Goal: Task Accomplishment & Management: Complete application form

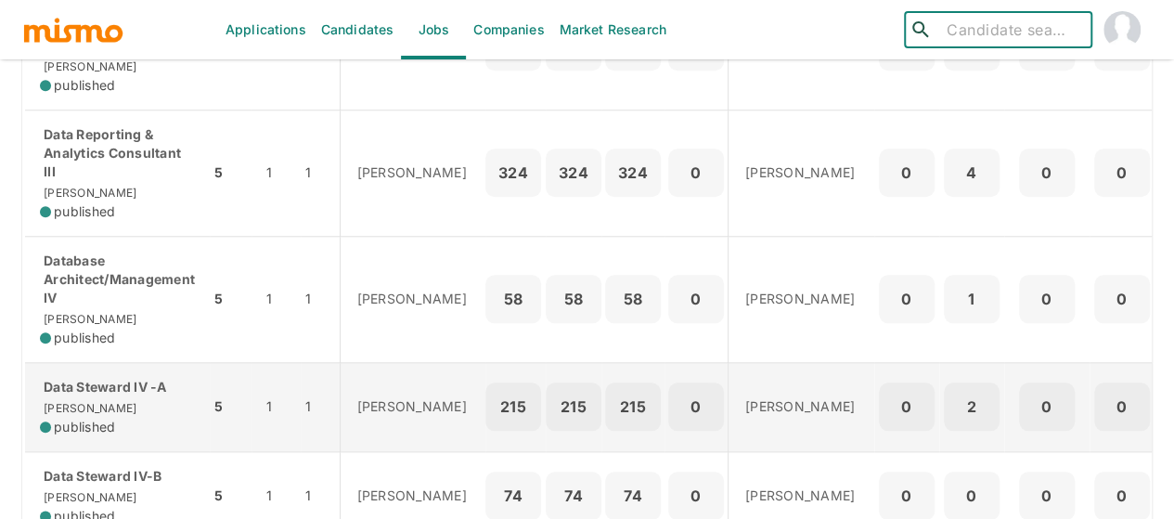
scroll to position [742, 0]
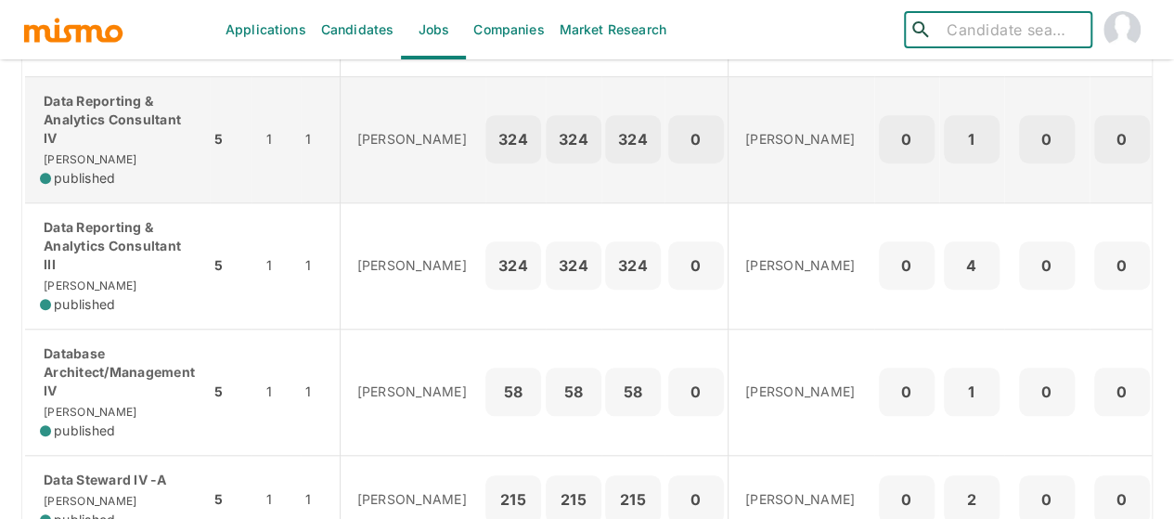
click at [80, 148] on p "Data Reporting & Analytics Consultant IV" at bounding box center [117, 120] width 155 height 56
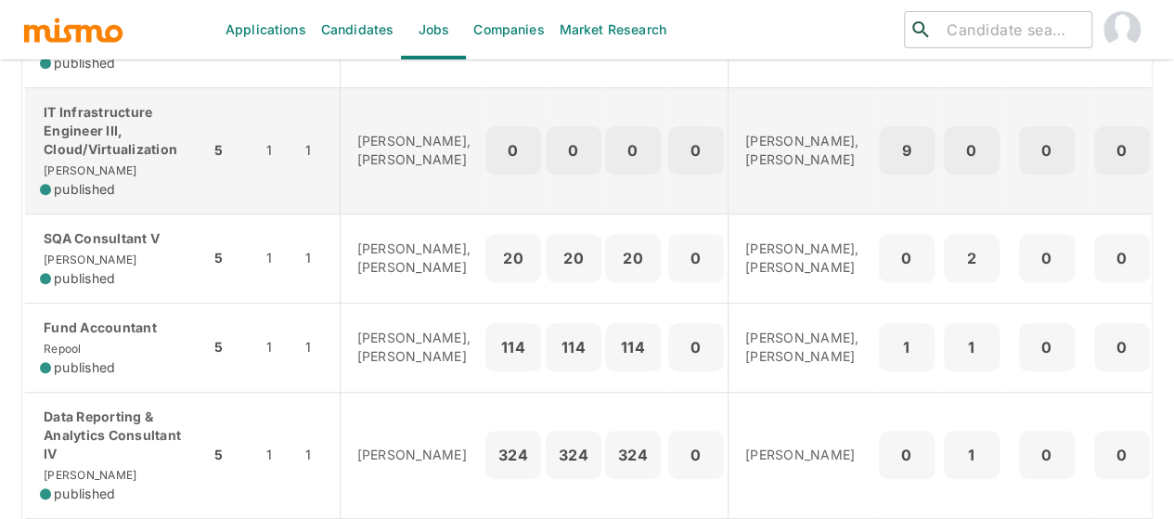
scroll to position [557, 0]
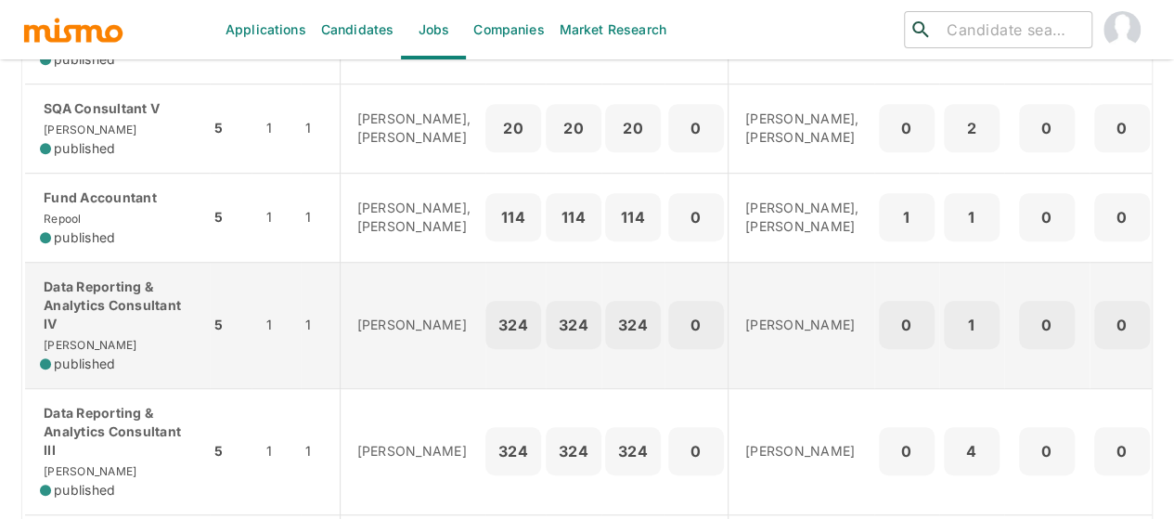
click at [108, 333] on p "Data Reporting & Analytics Consultant IV" at bounding box center [117, 306] width 155 height 56
click at [94, 333] on p "Data Reporting & Analytics Consultant IV" at bounding box center [117, 306] width 155 height 56
click at [100, 333] on p "Data Reporting & Analytics Consultant IV" at bounding box center [117, 306] width 155 height 56
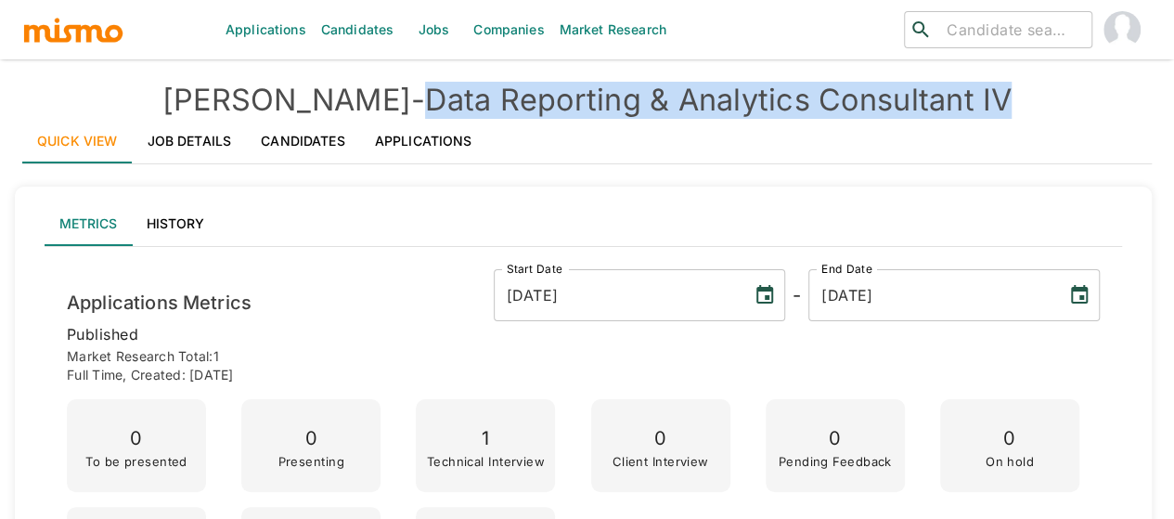
drag, startPoint x: 961, startPoint y: 102, endPoint x: 360, endPoint y: 111, distance: 600.6
click at [360, 111] on h4 "[PERSON_NAME] - Data Reporting & Analytics Consultant IV" at bounding box center [587, 100] width 1130 height 37
copy h4 "Data Reporting & Analytics Consultant IV"
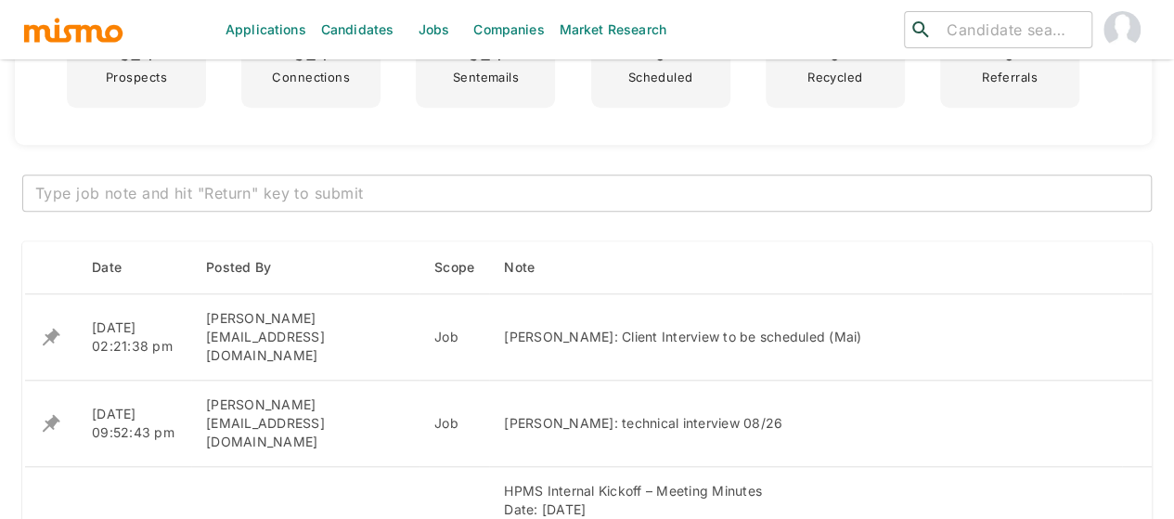
scroll to position [742, 0]
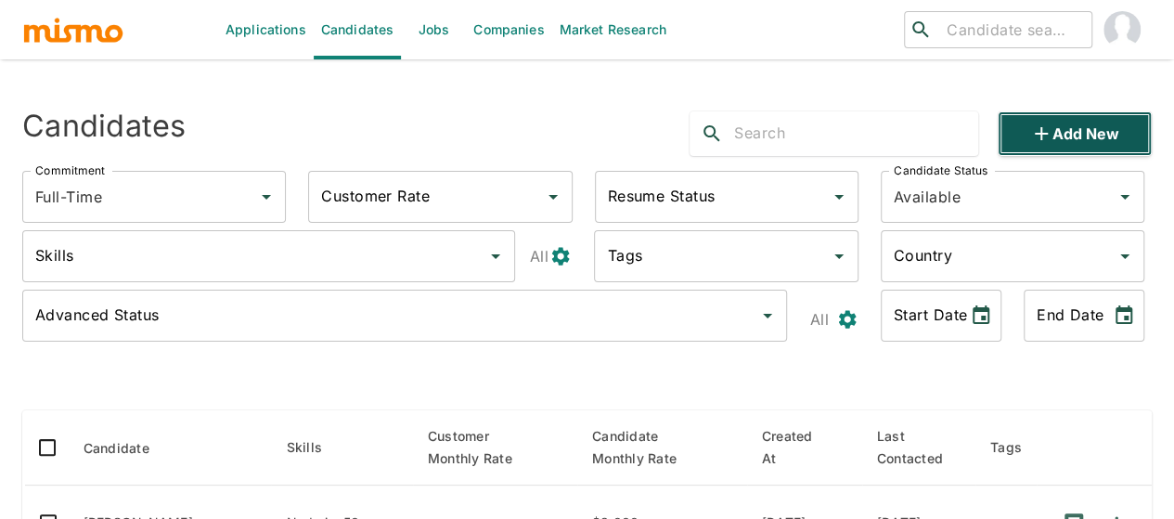
click at [1013, 136] on button "Add new" at bounding box center [1075, 133] width 154 height 45
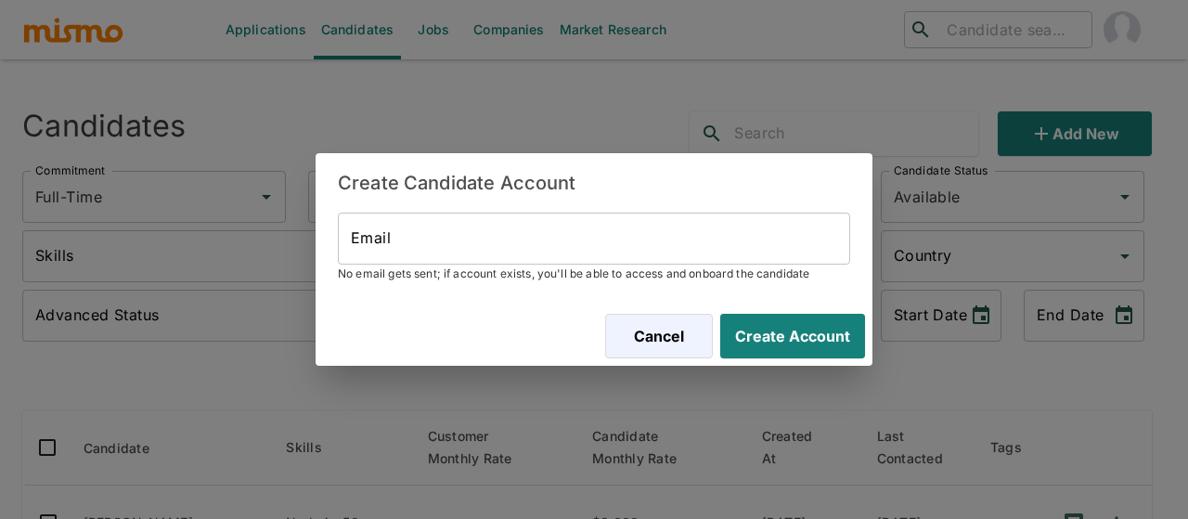
click at [436, 237] on input "Email" at bounding box center [594, 239] width 512 height 52
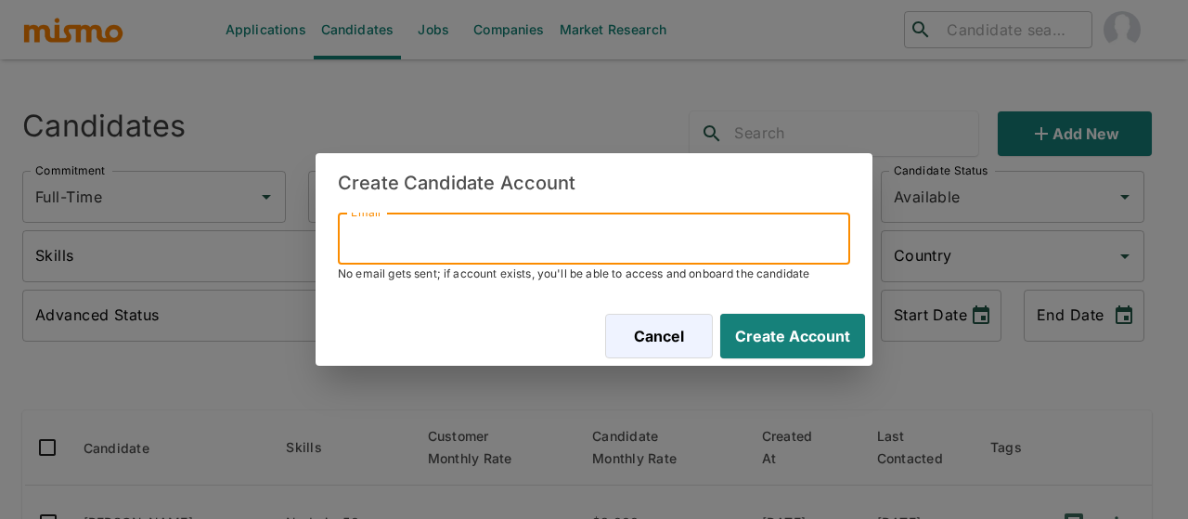
paste input "lugax25@gmail.com"
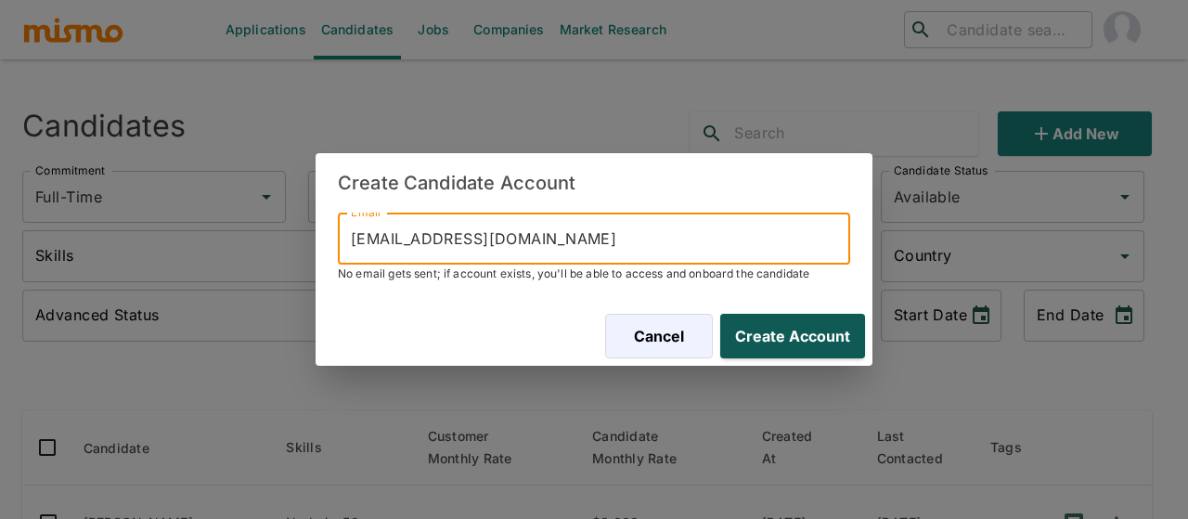
type input "lugax25@gmail.com"
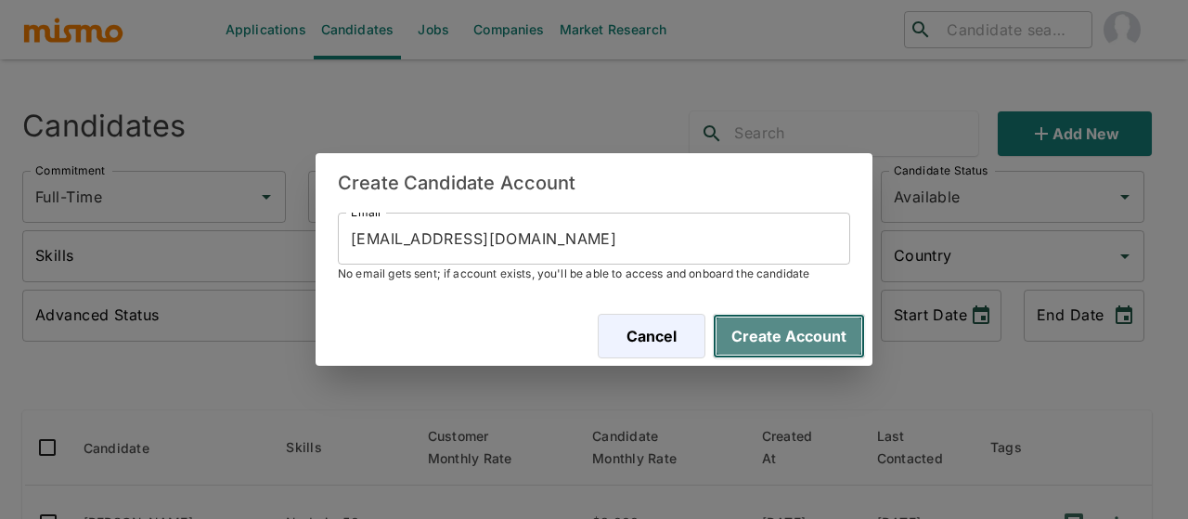
drag, startPoint x: 813, startPoint y: 328, endPoint x: 718, endPoint y: 279, distance: 106.3
click at [813, 328] on button "Create Account" at bounding box center [789, 336] width 152 height 45
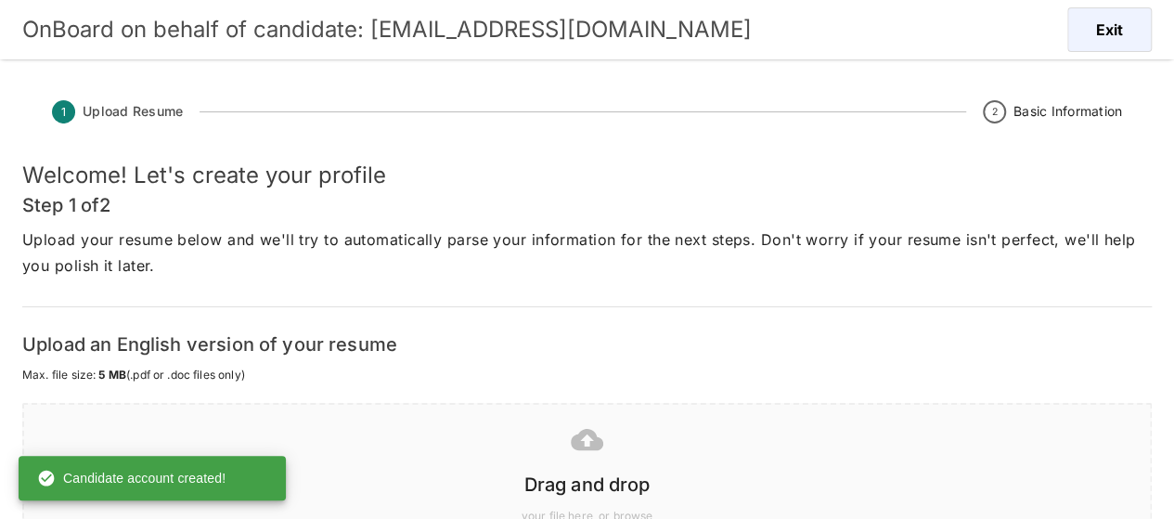
click at [579, 437] on icon at bounding box center [587, 439] width 32 height 21
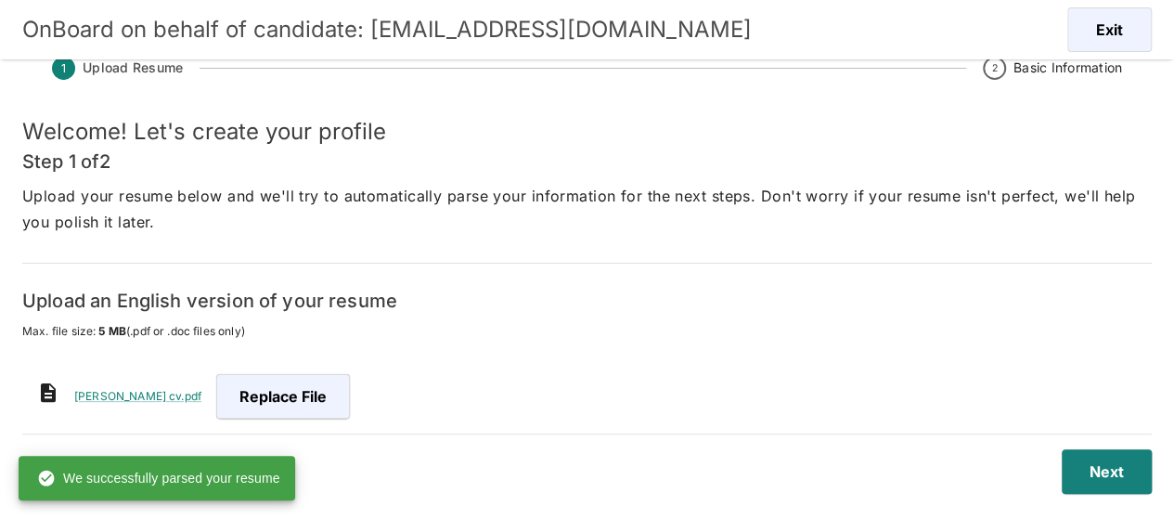
scroll to position [45, 0]
click at [1095, 467] on button "Next" at bounding box center [1102, 470] width 97 height 45
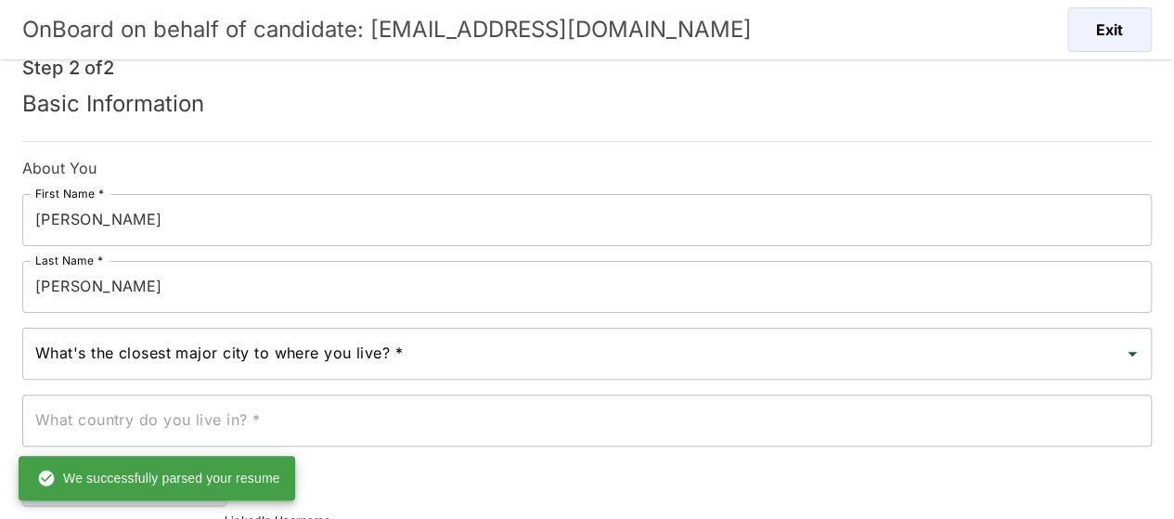
scroll to position [137, 0]
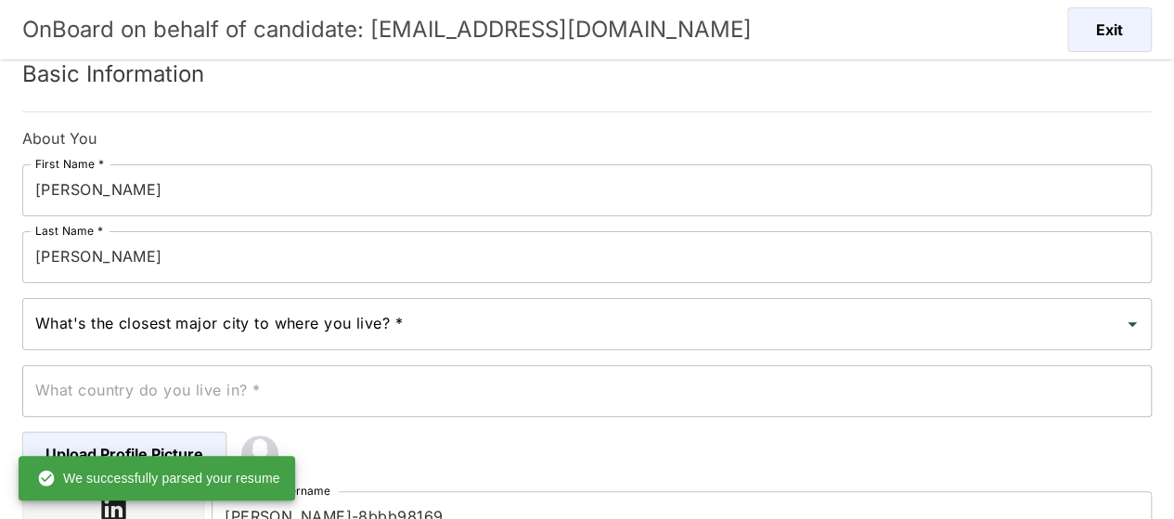
click at [151, 322] on input "What's the closest major city to where you live? *" at bounding box center [573, 323] width 1085 height 35
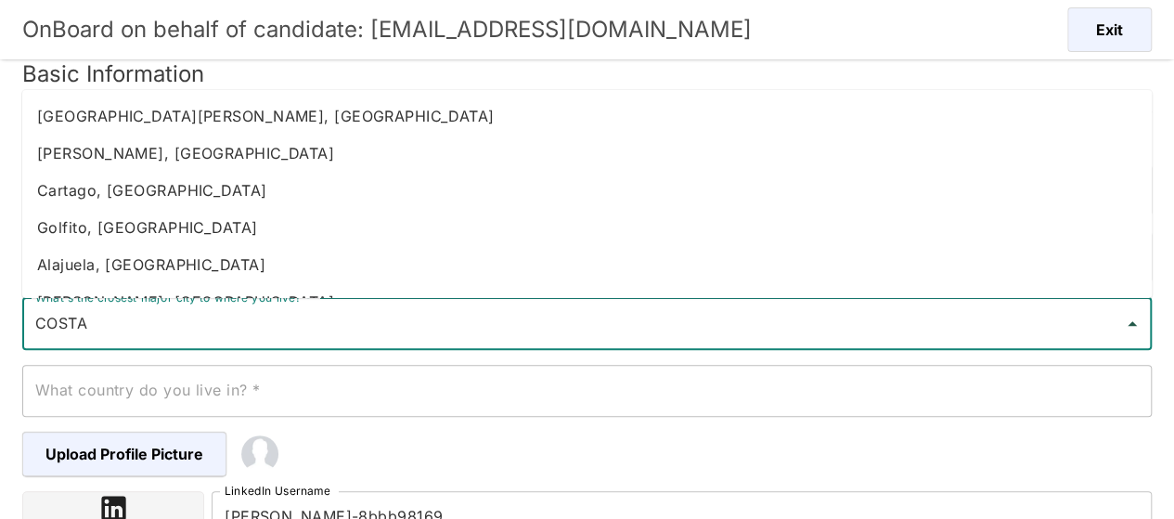
click at [113, 160] on li "Heredia, Costa Rica" at bounding box center [587, 153] width 1130 height 37
type input "Heredia, Costa Rica"
type input "Costa Rica"
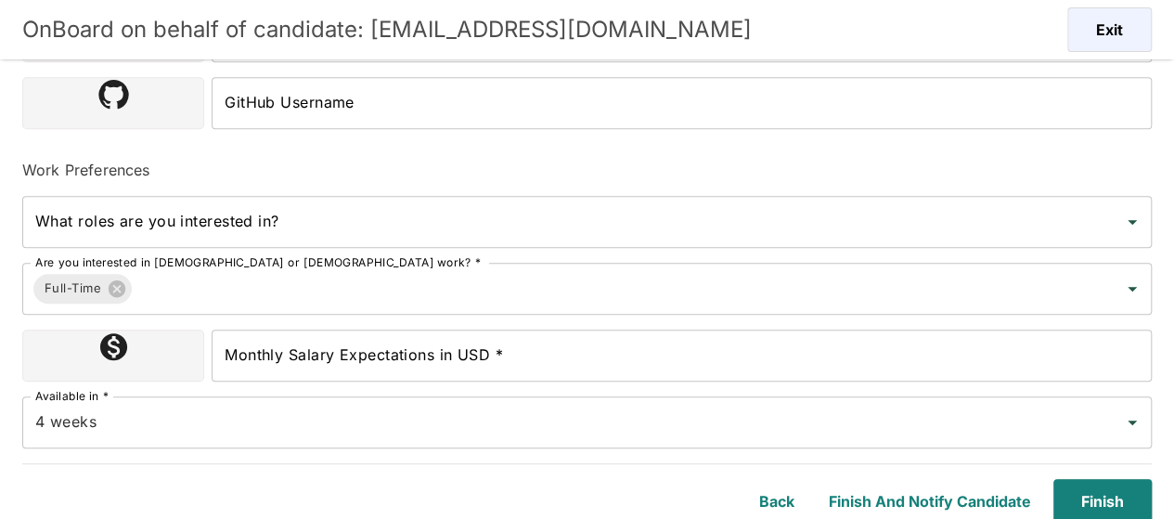
scroll to position [622, 0]
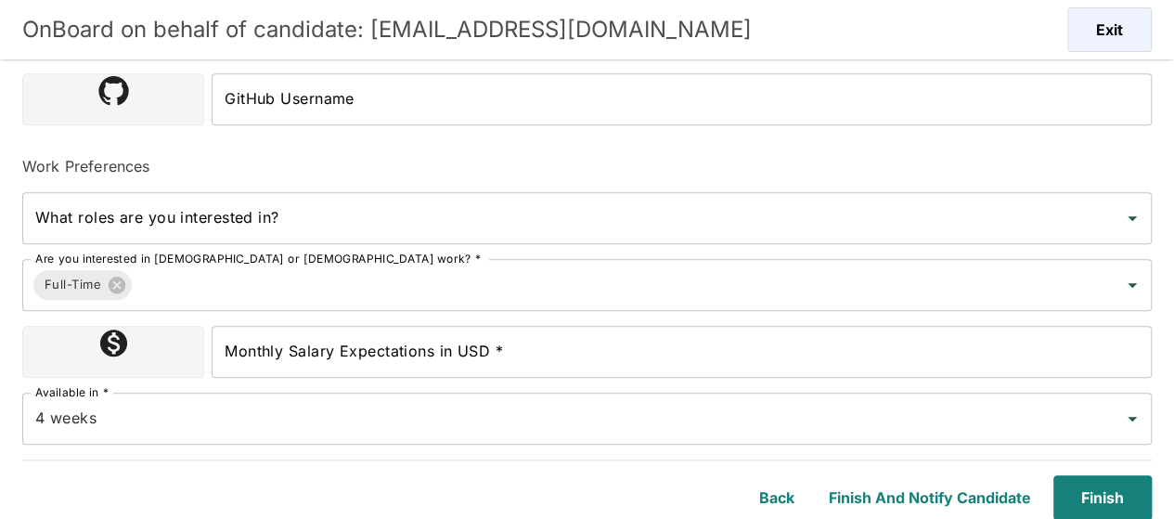
type input "Heredia, Costa Rica"
click at [363, 339] on div "Monthly Salary Expectations in USD * Monthly Salary Expectations in USD *" at bounding box center [682, 352] width 940 height 52
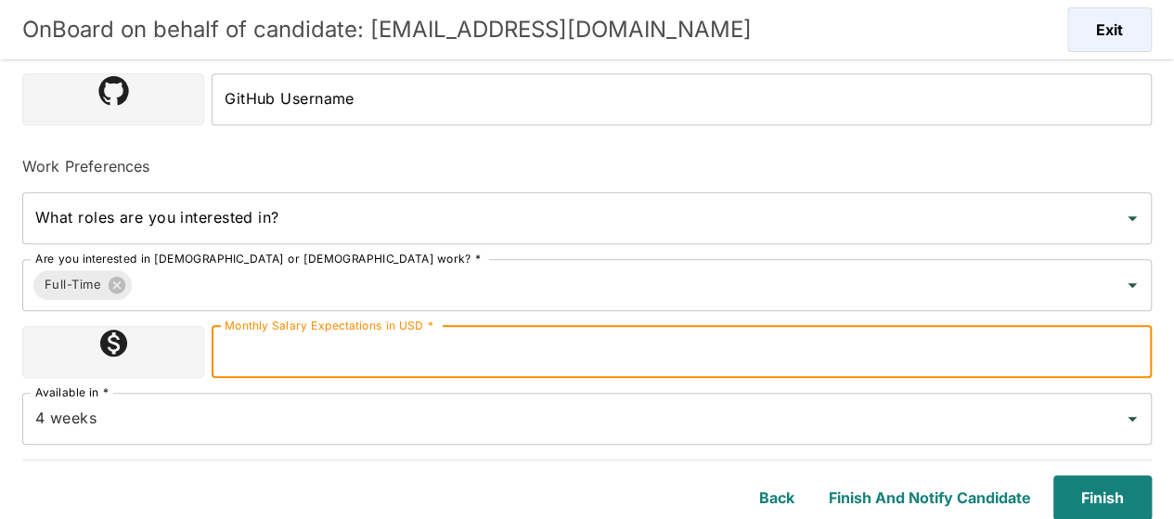
type input "2300000"
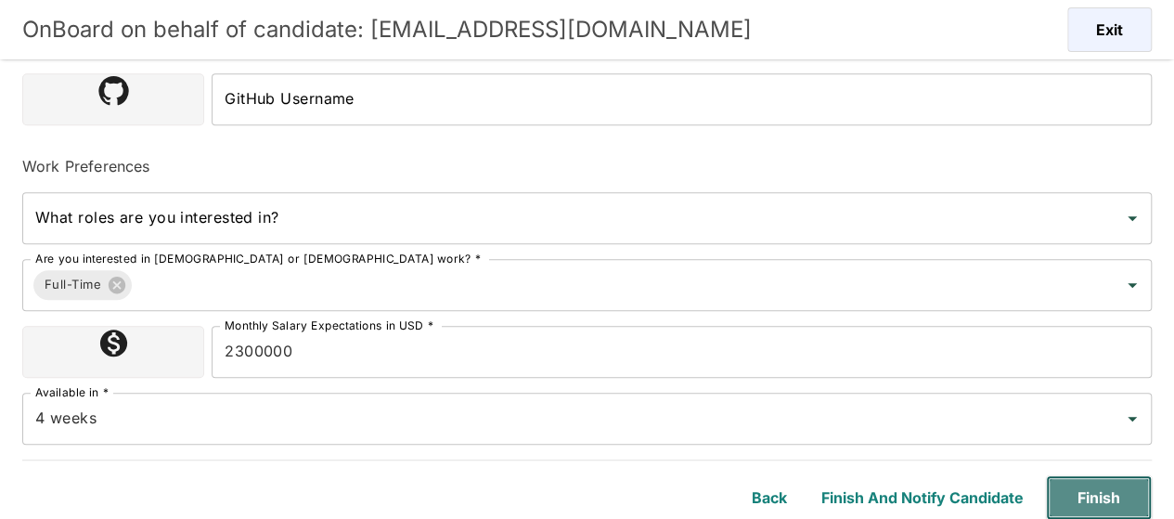
click at [1108, 490] on button "Finish" at bounding box center [1099, 497] width 106 height 45
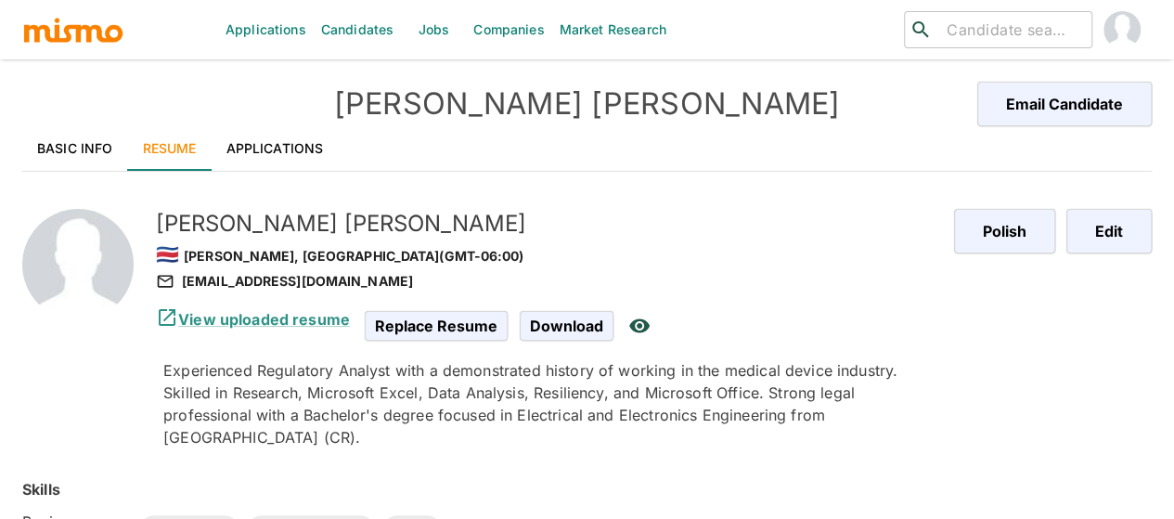
click at [277, 136] on link "Applications" at bounding box center [275, 148] width 127 height 45
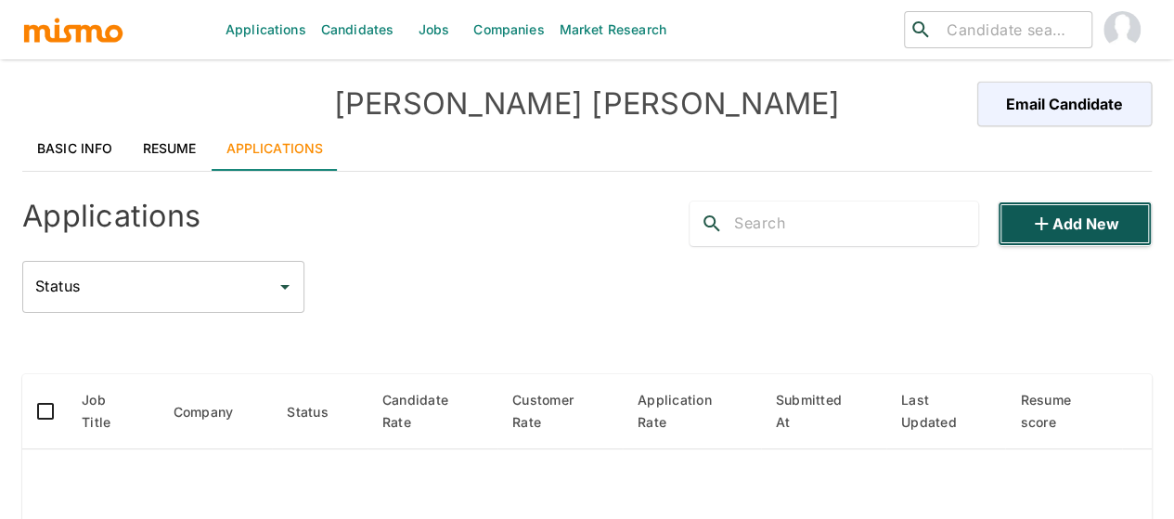
click at [1060, 222] on button "Add new" at bounding box center [1075, 223] width 154 height 45
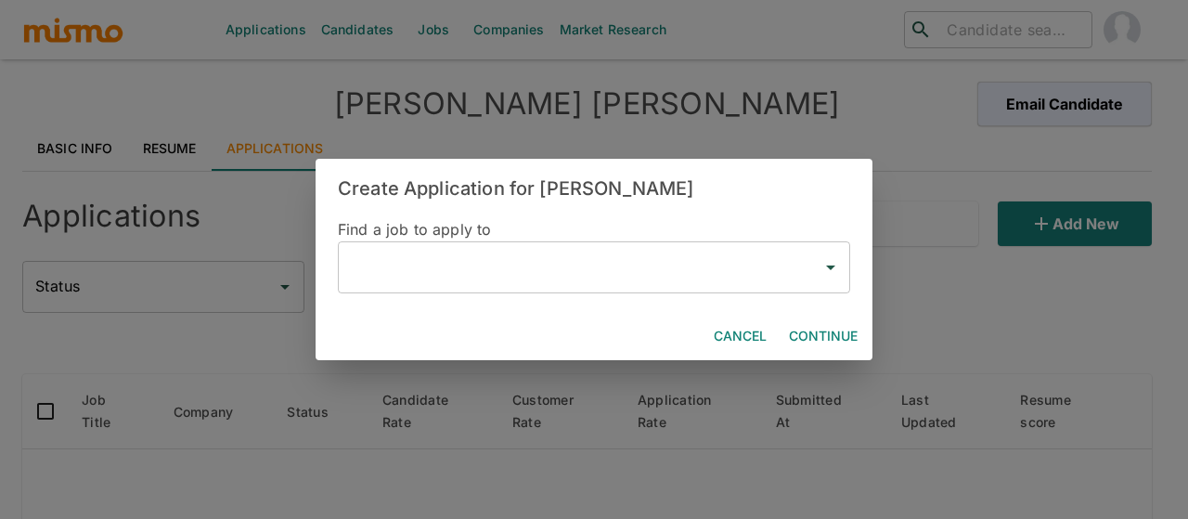
click at [501, 279] on input "text" at bounding box center [580, 267] width 468 height 35
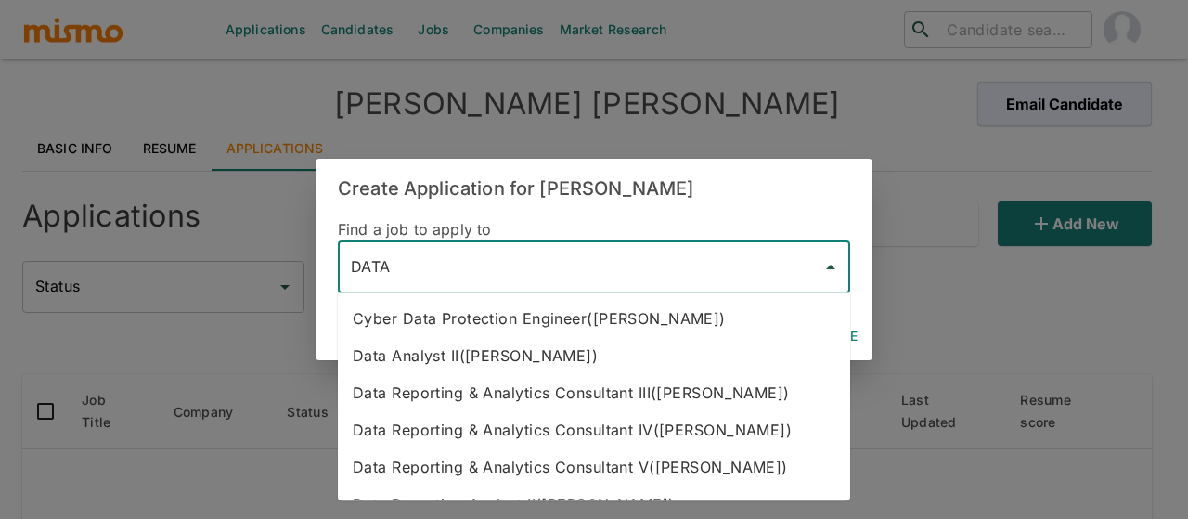
click at [553, 425] on li "Data Reporting & Analytics Consultant IV(Kaiser)" at bounding box center [594, 429] width 512 height 37
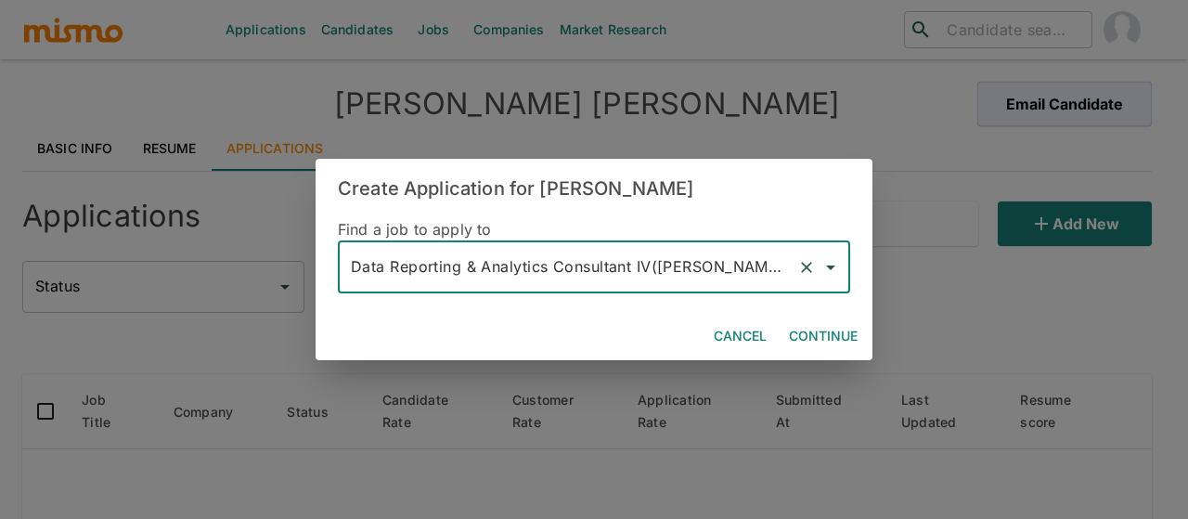
type input "Data Reporting & Analytics Consultant IV(Kaiser)"
click at [807, 337] on button "Continue" at bounding box center [823, 336] width 84 height 34
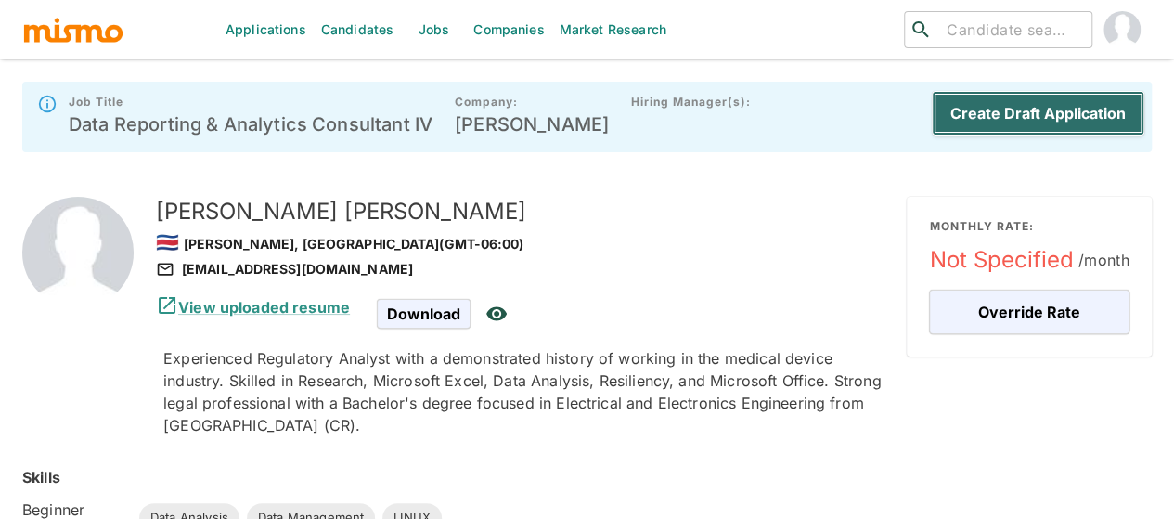
click at [1019, 92] on button "Create Draft Application" at bounding box center [1038, 113] width 213 height 45
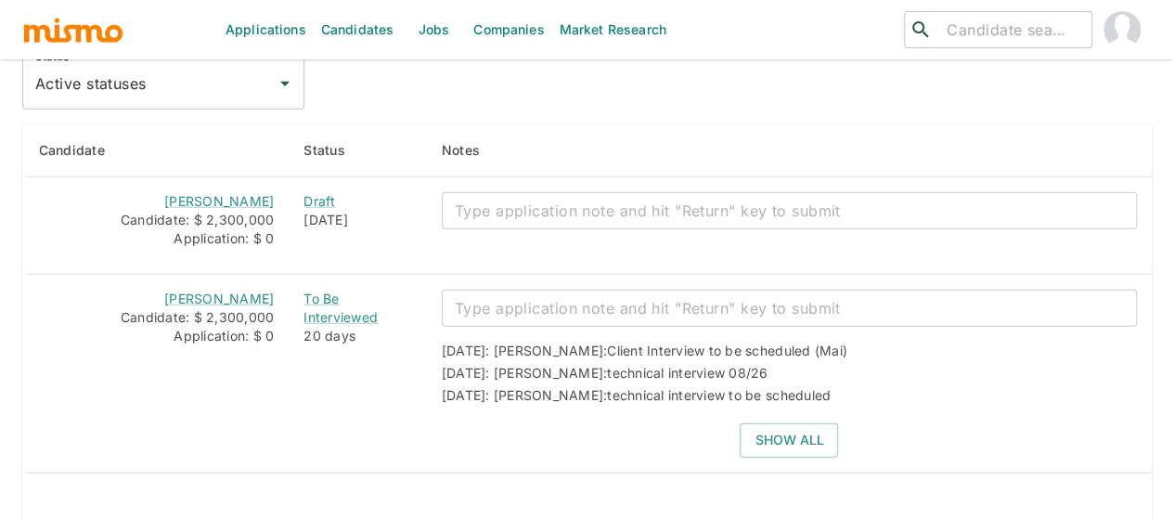
scroll to position [2339, 0]
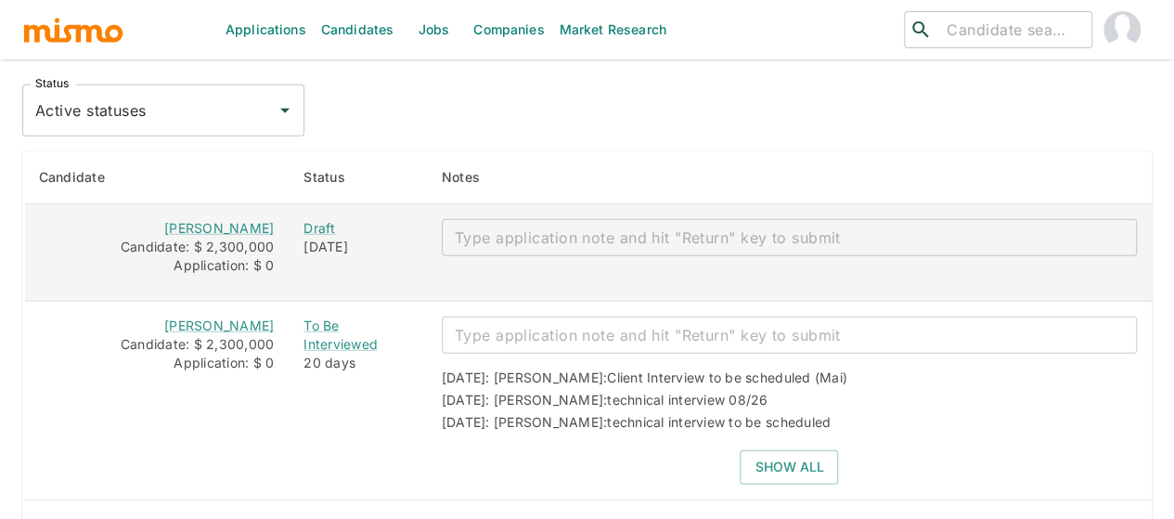
click at [525, 227] on textarea "enhanced table" at bounding box center [789, 237] width 669 height 21
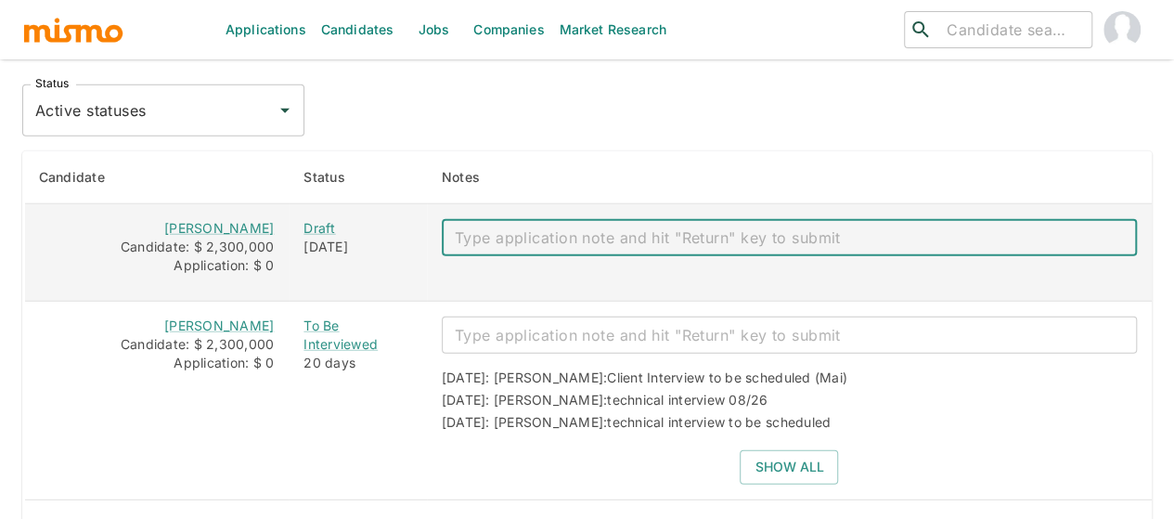
paste textarea "Mail: lugax25@gmail.com Salary: 2,3 Bachelor: no Notice: 3-4 weeks. ID: 1157801…"
type textarea "Mail: lugax25@gmail.com Salary: 2,3 Bachelor: no Notice: 3-4 weeks. ID: 1157801…"
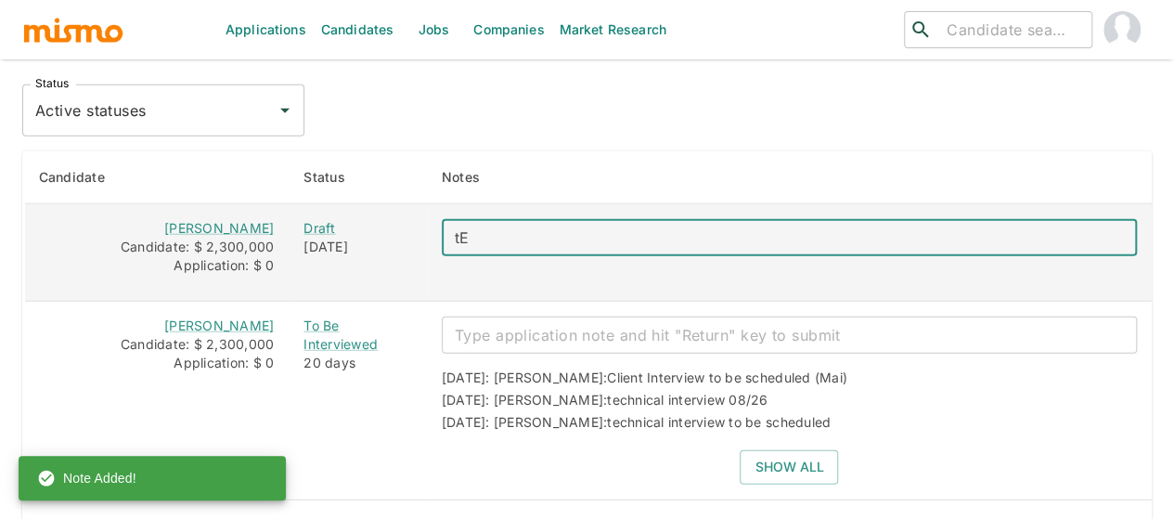
type textarea "t"
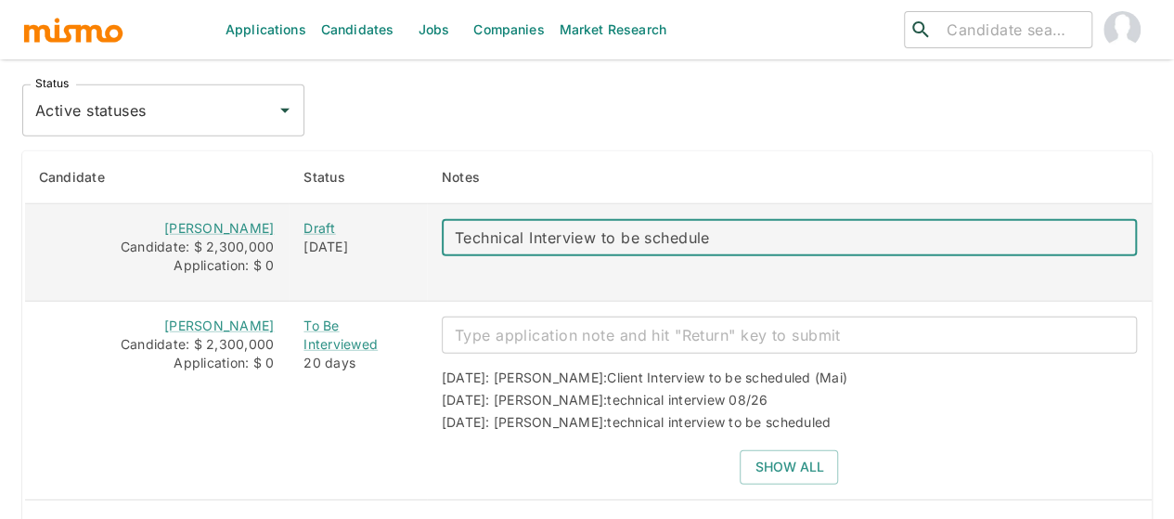
type textarea "Technical Interview to be scheduled"
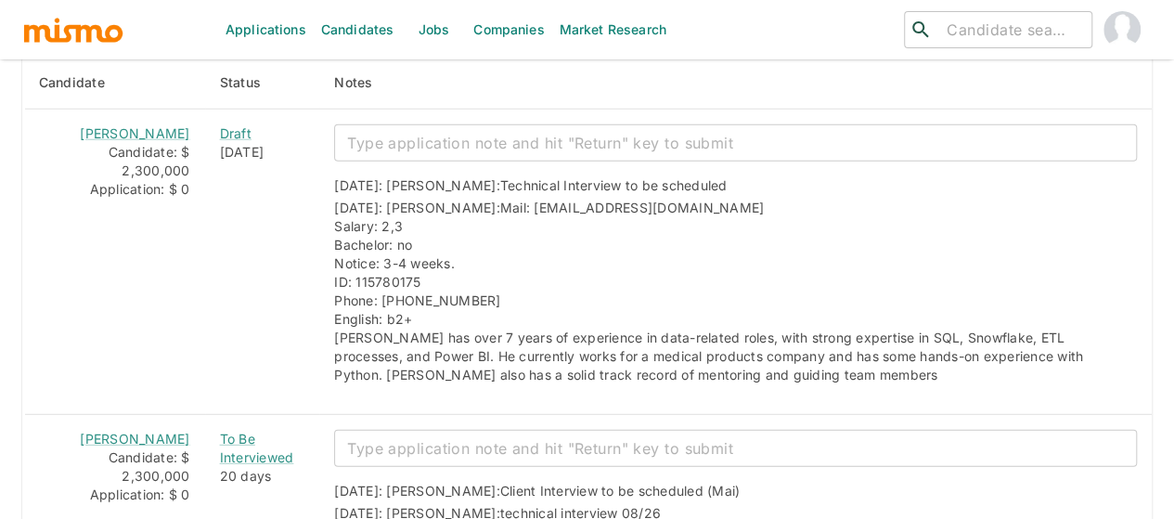
scroll to position [2339, 0]
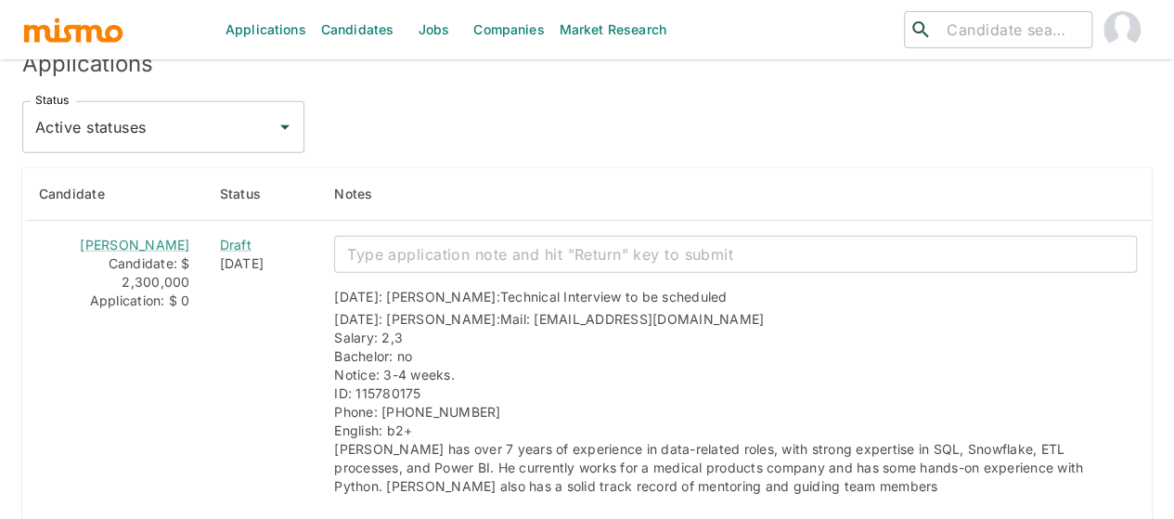
scroll to position [2255, 0]
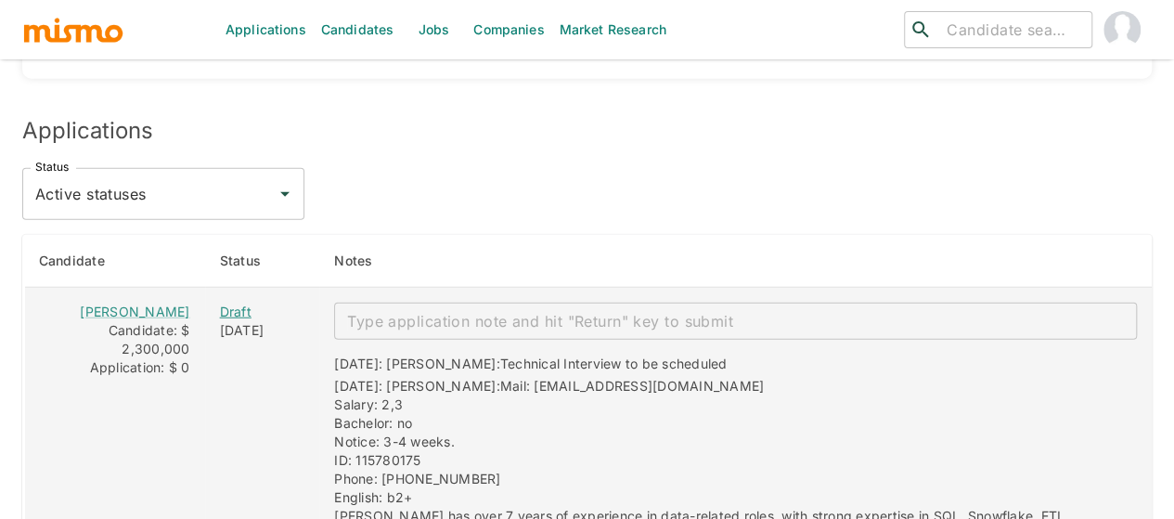
click at [220, 303] on div "Draft" at bounding box center [262, 312] width 85 height 19
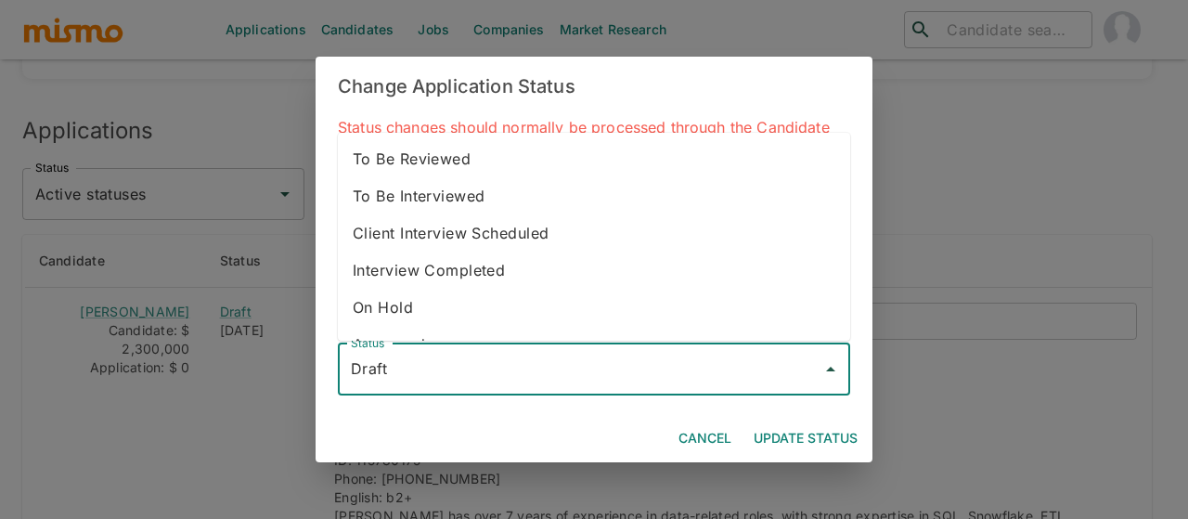
click at [436, 378] on input "Draft" at bounding box center [580, 369] width 468 height 35
click at [446, 198] on li "To Be Interviewed" at bounding box center [594, 195] width 512 height 37
type input "To Be Interviewed"
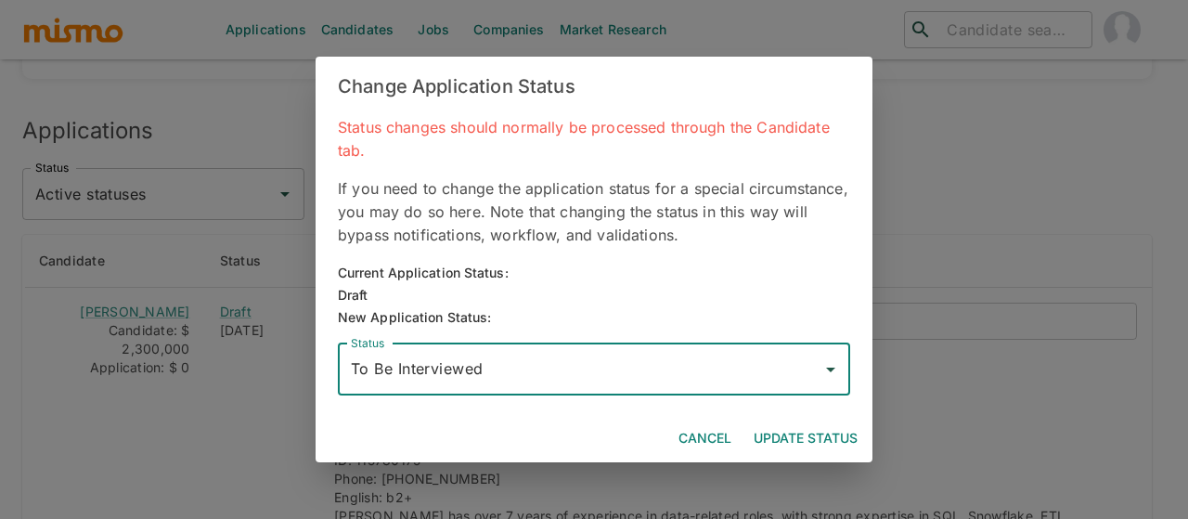
click at [778, 427] on button "Update Status" at bounding box center [805, 438] width 119 height 34
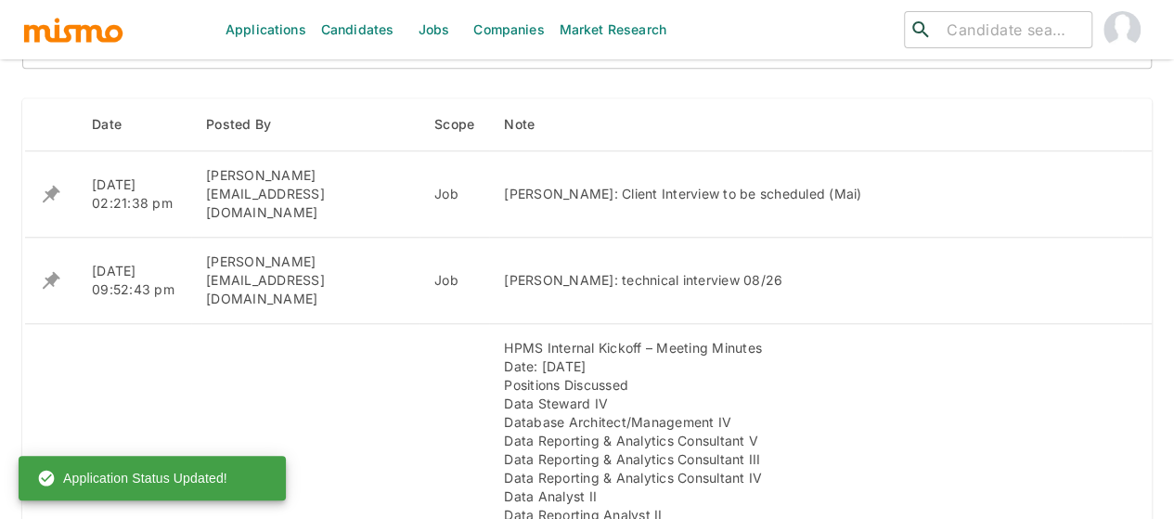
scroll to position [770, 0]
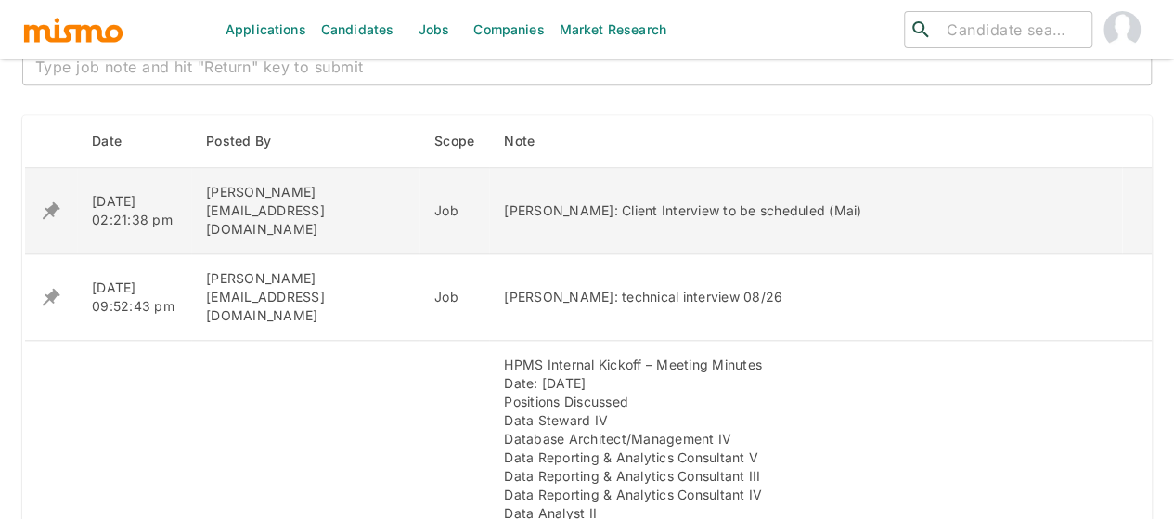
drag, startPoint x: 827, startPoint y: 201, endPoint x: 457, endPoint y: 194, distance: 370.4
click at [504, 201] on div "Manuel Miranda: Client Interview to be scheduled (Mai)" at bounding box center [805, 210] width 603 height 19
copy div "Manuel Miranda: Client Interview to be scheduled (Mai)"
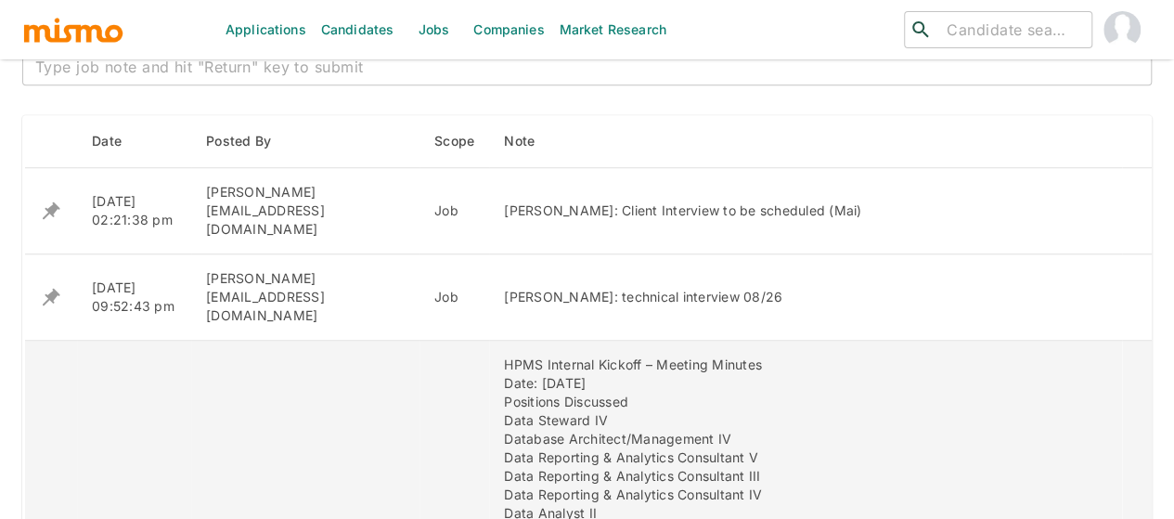
scroll to position [492, 0]
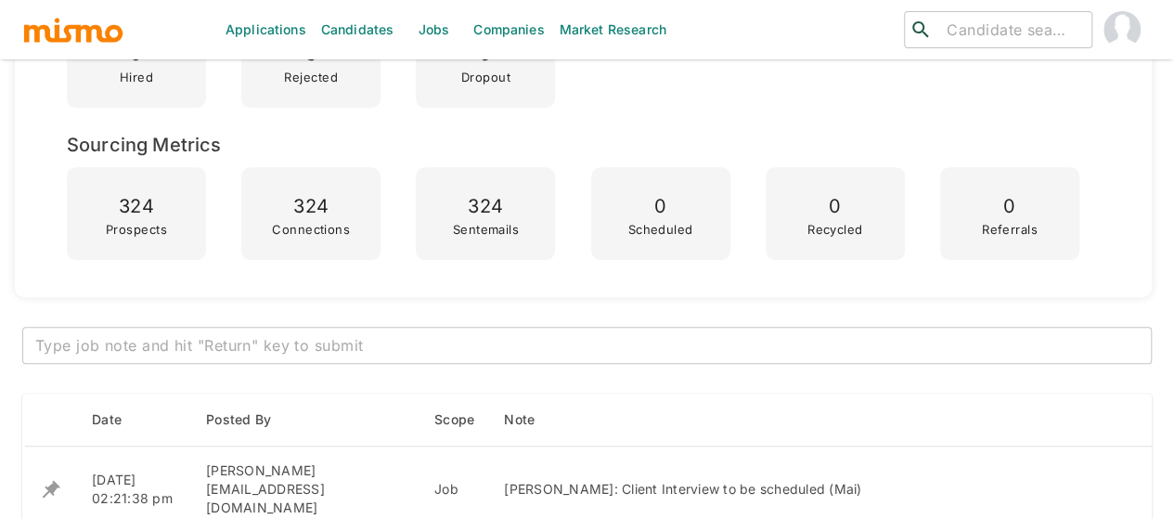
click at [115, 348] on textarea at bounding box center [587, 345] width 1104 height 21
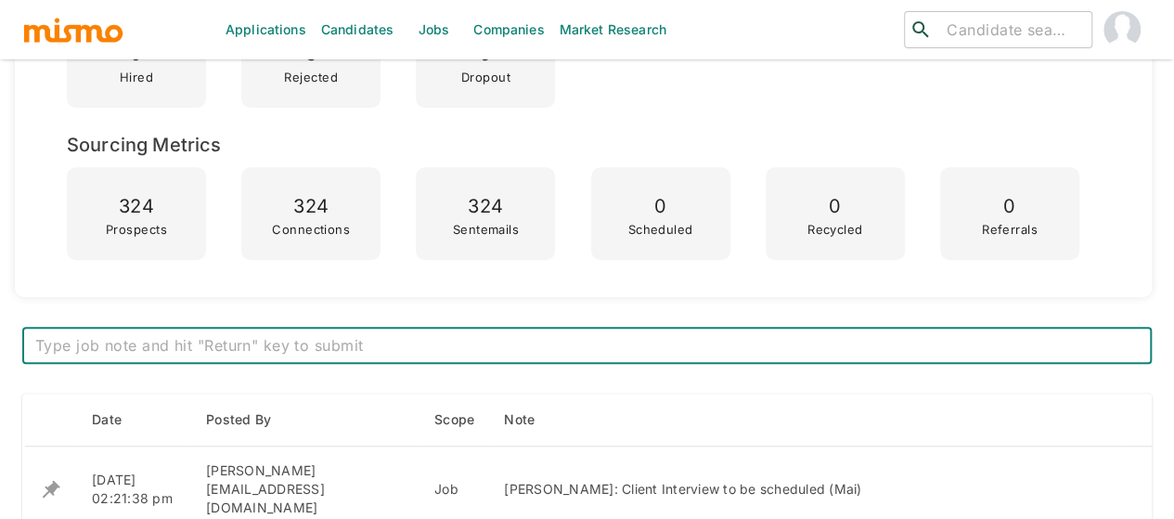
paste textarea "Manuel Miranda: Client Interview to be scheduled (Mai)"
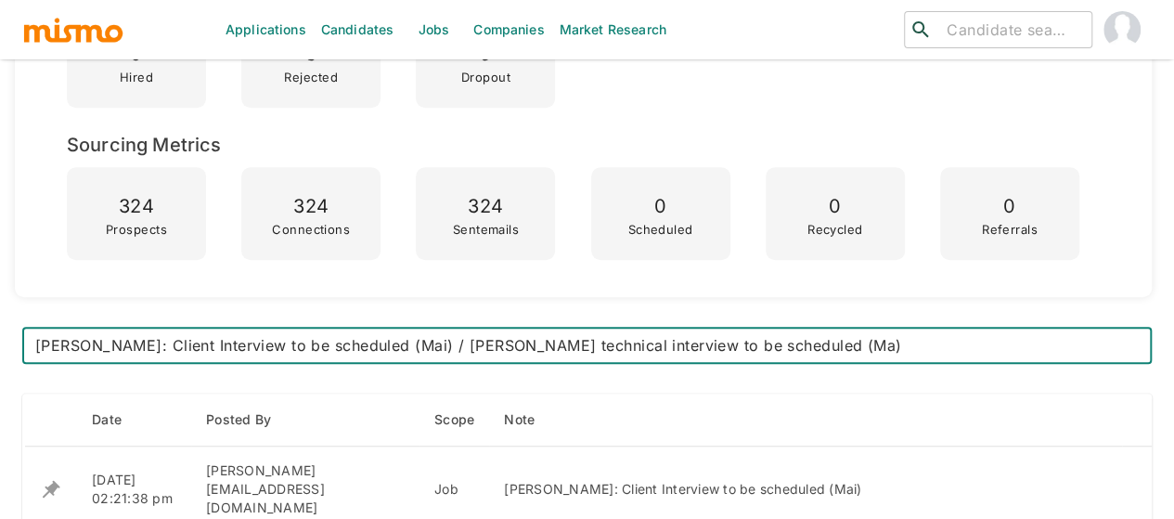
type textarea "[PERSON_NAME]: Client Interview to be scheduled (Mai) / [PERSON_NAME] technical…"
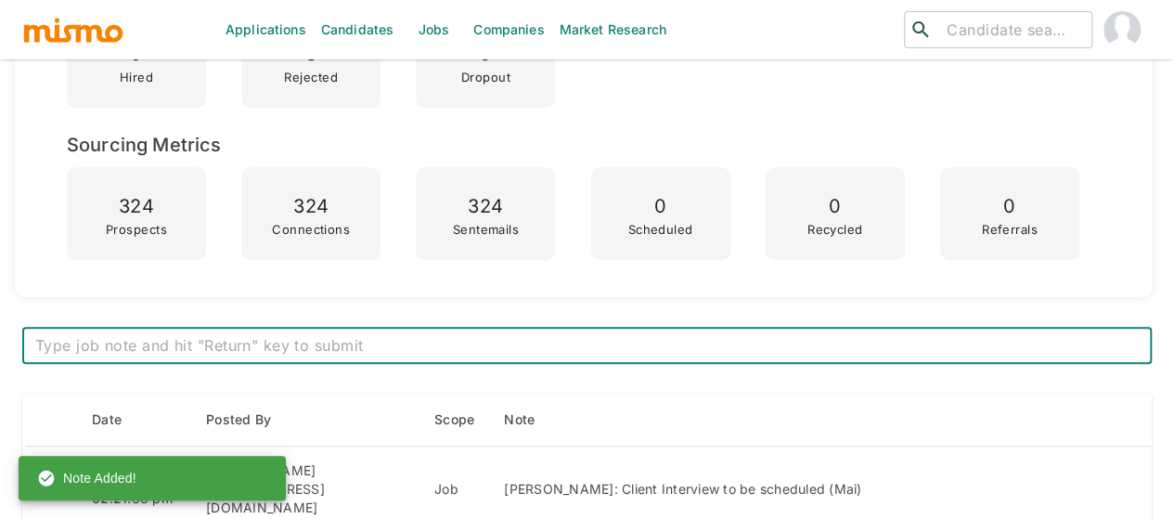
scroll to position [585, 0]
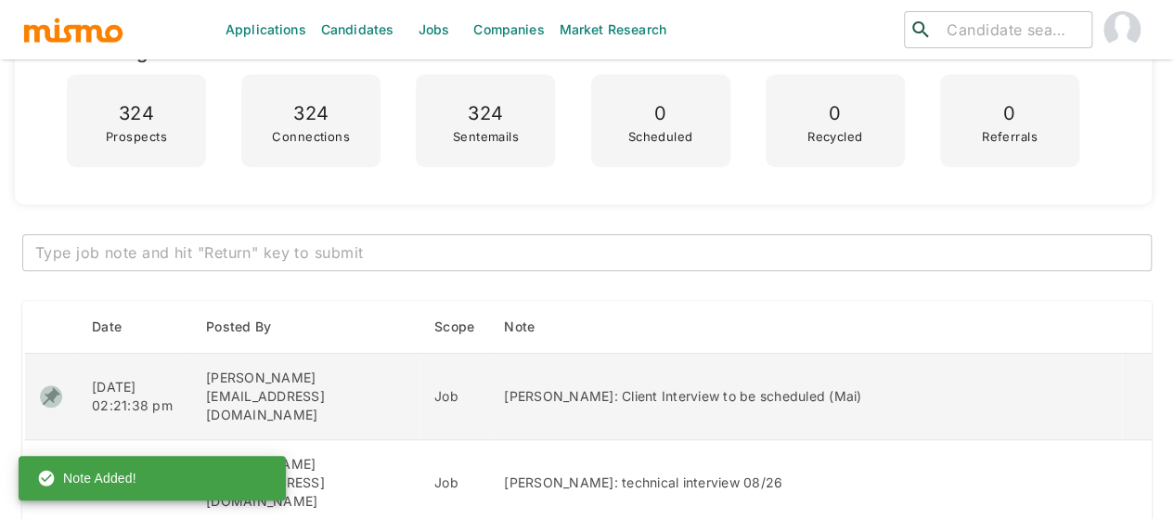
click at [52, 388] on icon "enhanced table" at bounding box center [52, 397] width 18 height 18
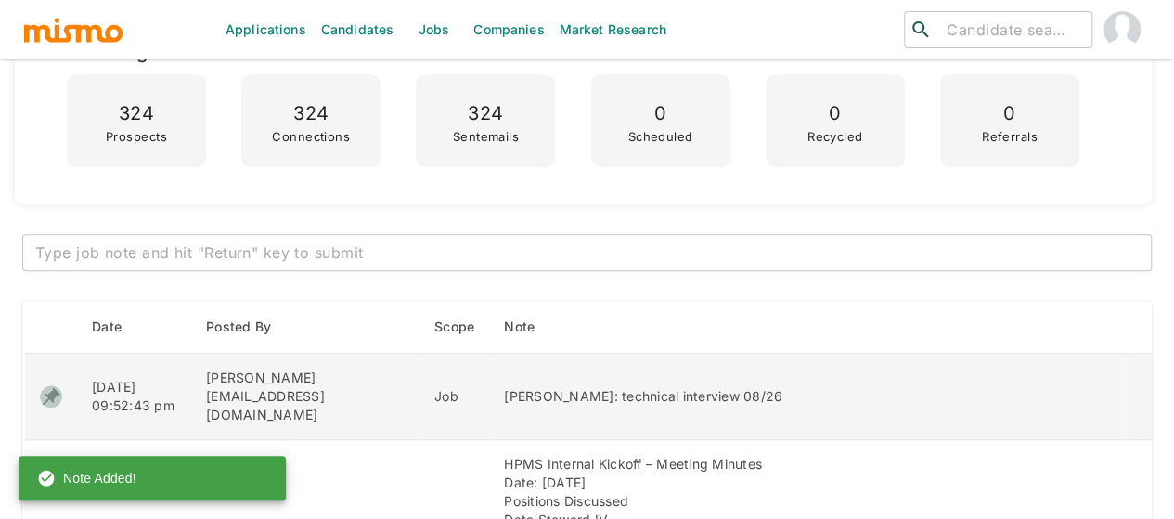
click at [45, 386] on icon "enhanced table" at bounding box center [51, 396] width 22 height 22
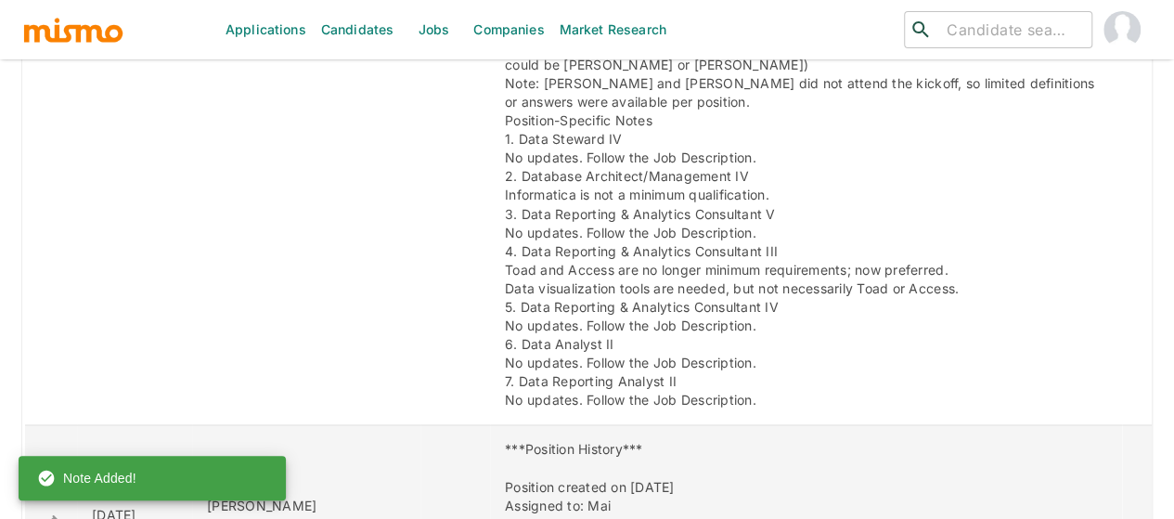
scroll to position [1513, 0]
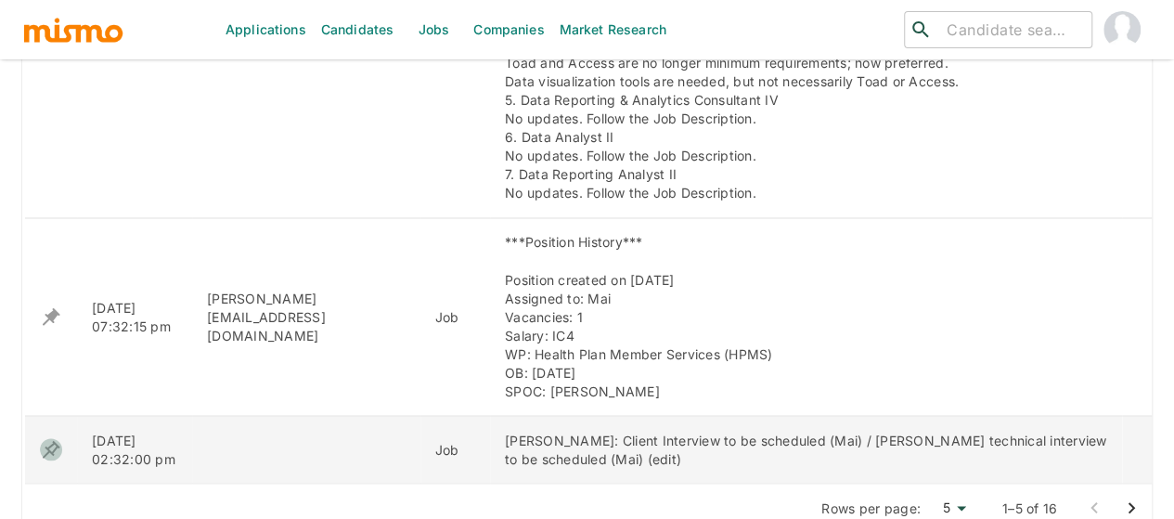
click at [52, 438] on icon "enhanced table" at bounding box center [51, 449] width 22 height 22
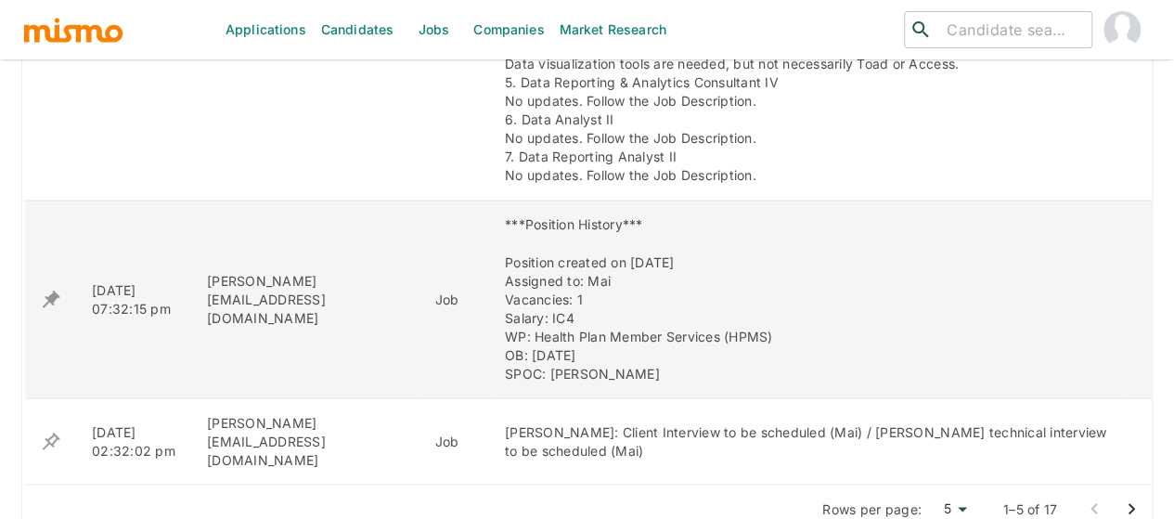
scroll to position [1782, 0]
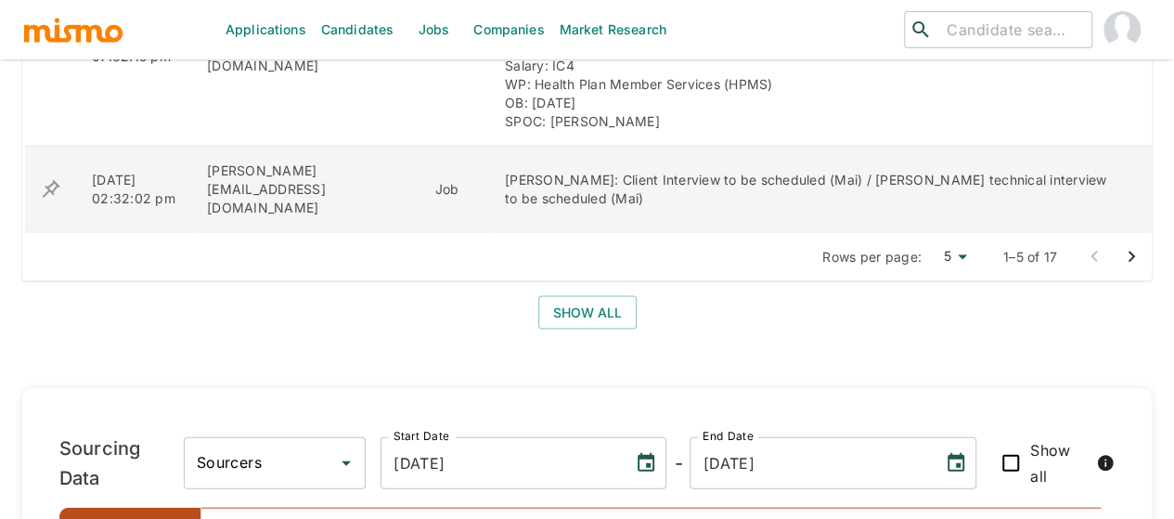
click at [52, 180] on icon "enhanced table" at bounding box center [52, 189] width 18 height 18
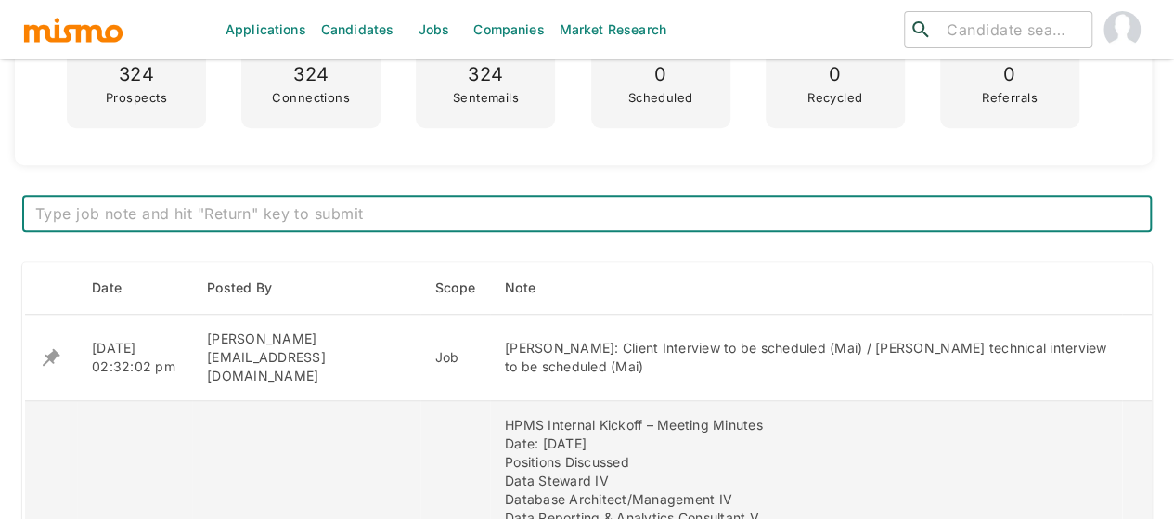
scroll to position [557, 0]
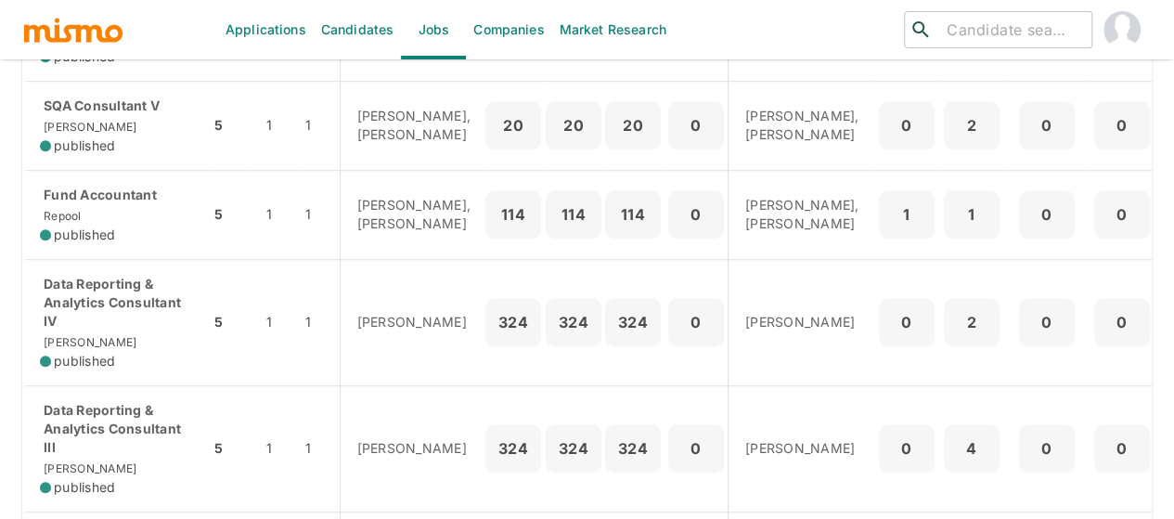
scroll to position [650, 0]
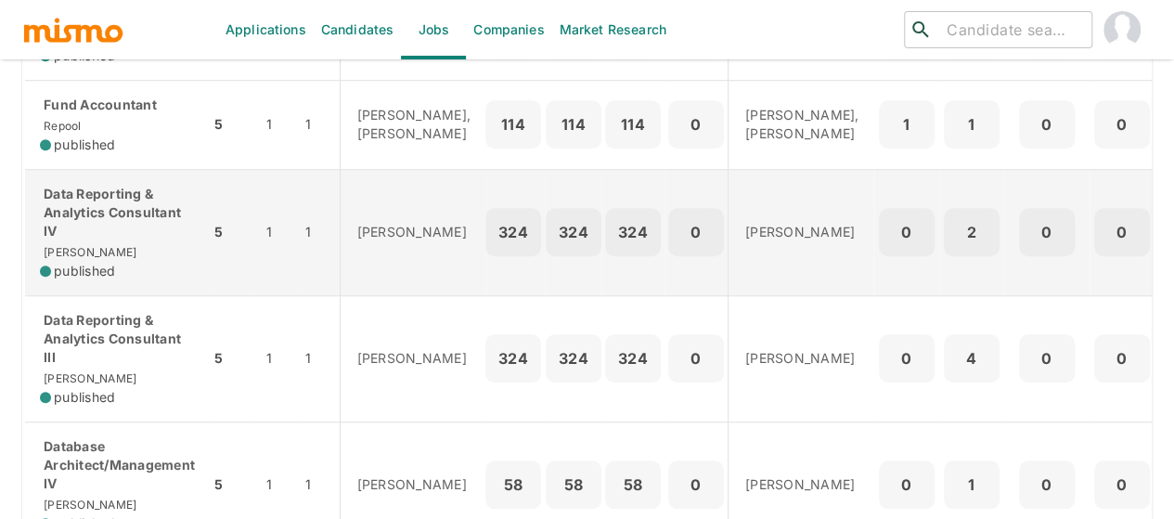
click at [115, 240] on p "Data Reporting & Analytics Consultant IV" at bounding box center [117, 213] width 155 height 56
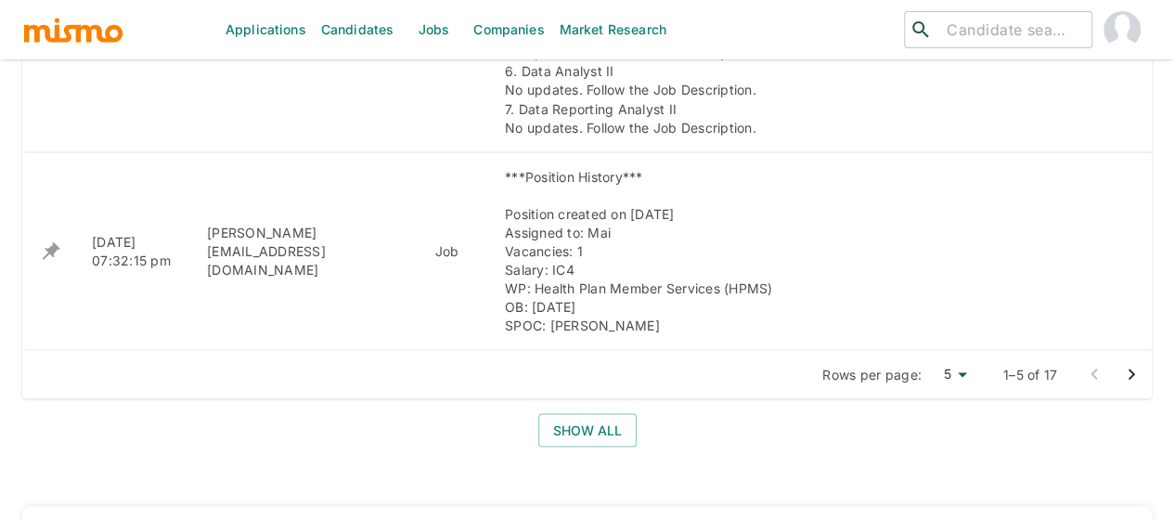
scroll to position [1452, 0]
